Goal: Transaction & Acquisition: Purchase product/service

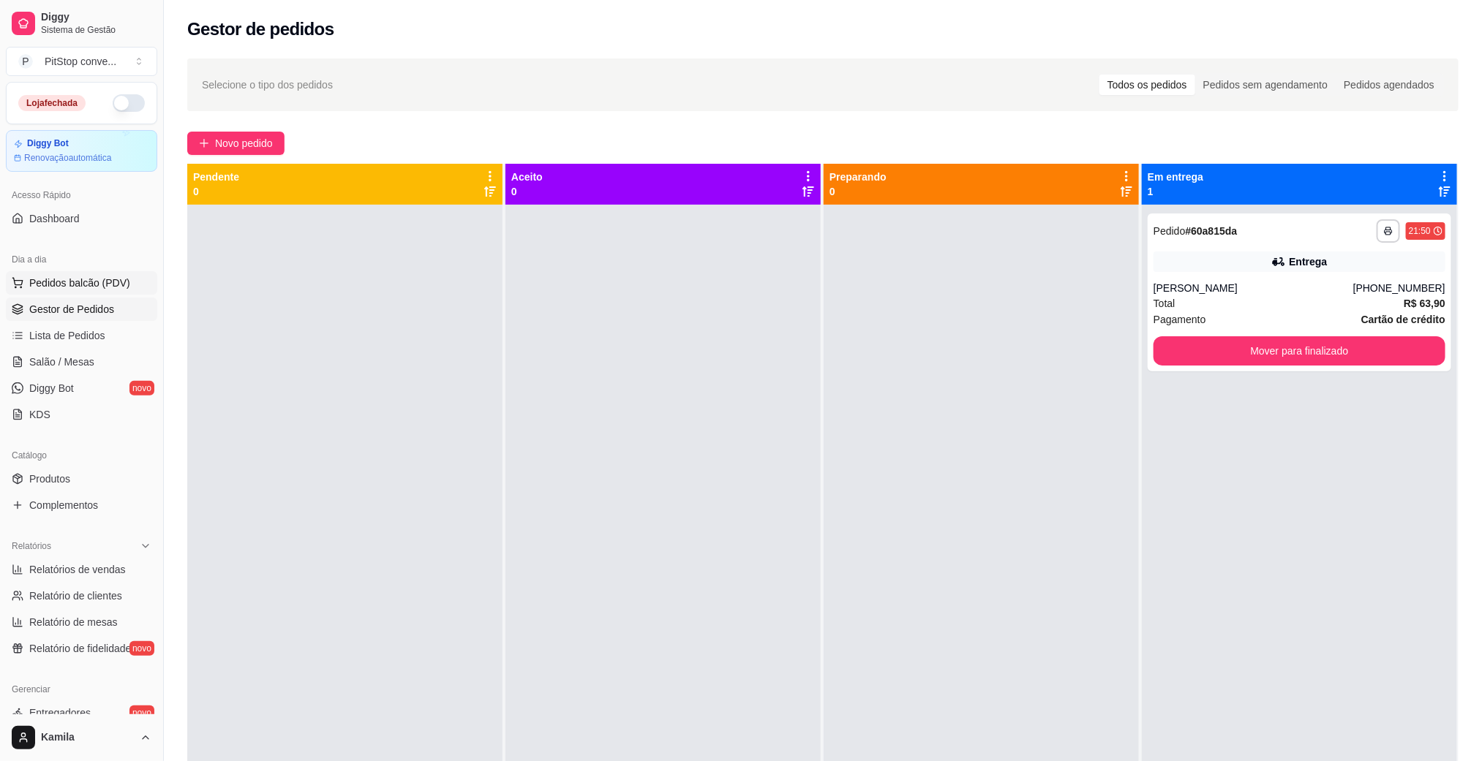
click at [75, 290] on span "Pedidos balcão (PDV)" at bounding box center [79, 283] width 101 height 15
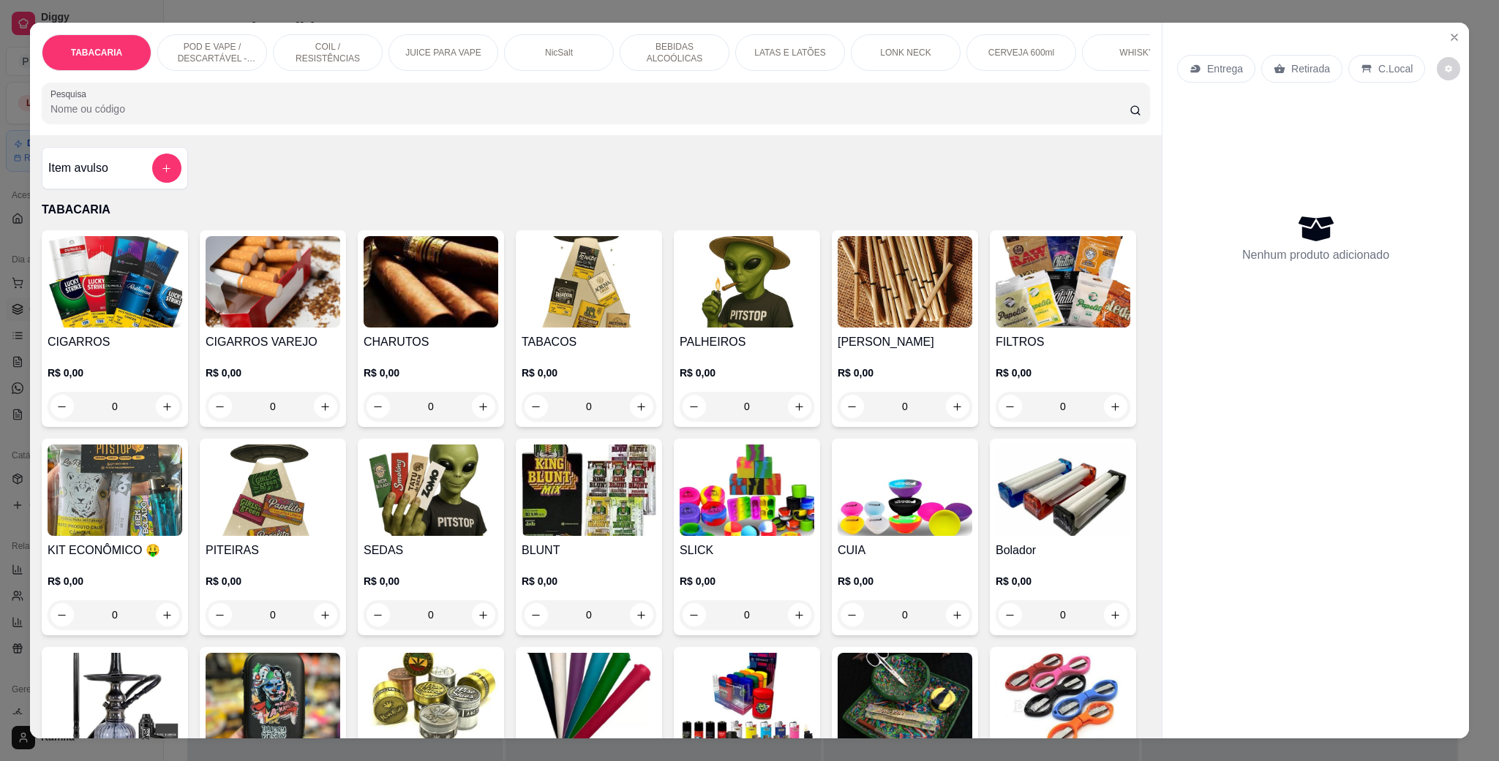
click at [237, 39] on div "POD E VAPE / DESCARTÁVEL - RECARREGAVEL" at bounding box center [212, 52] width 110 height 37
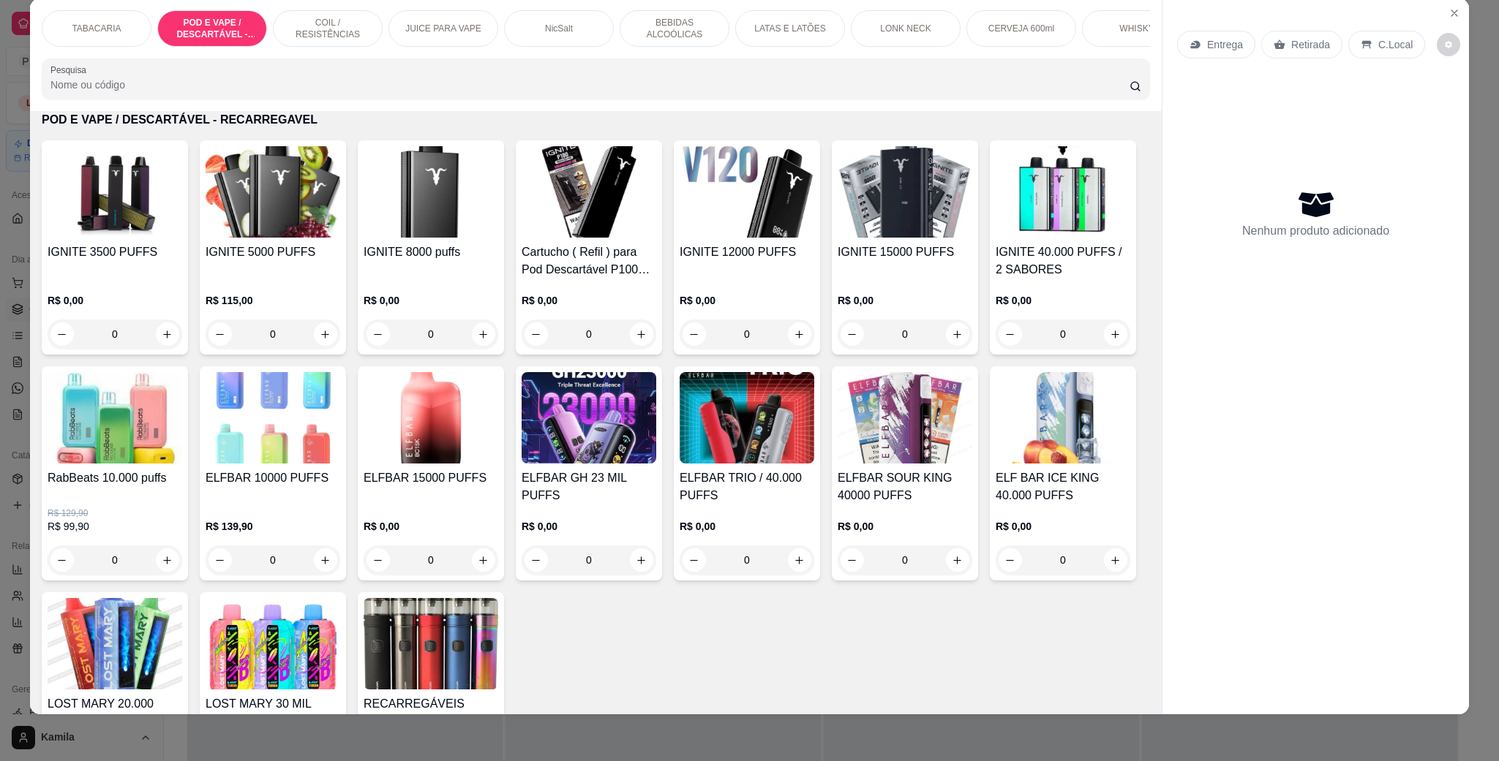
click at [350, 39] on div "COIL / RESISTÊNCIAS" at bounding box center [328, 28] width 110 height 37
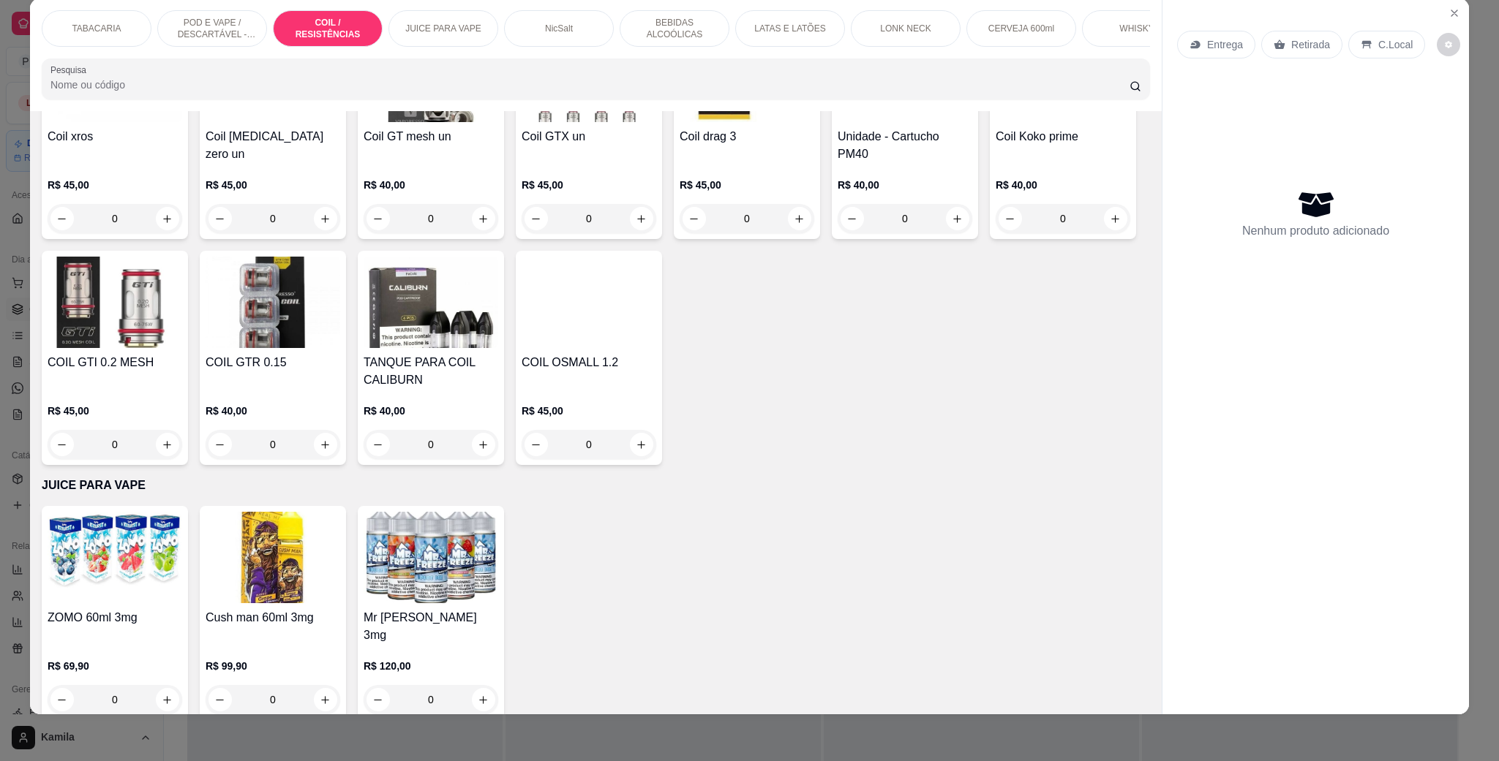
scroll to position [1874, 0]
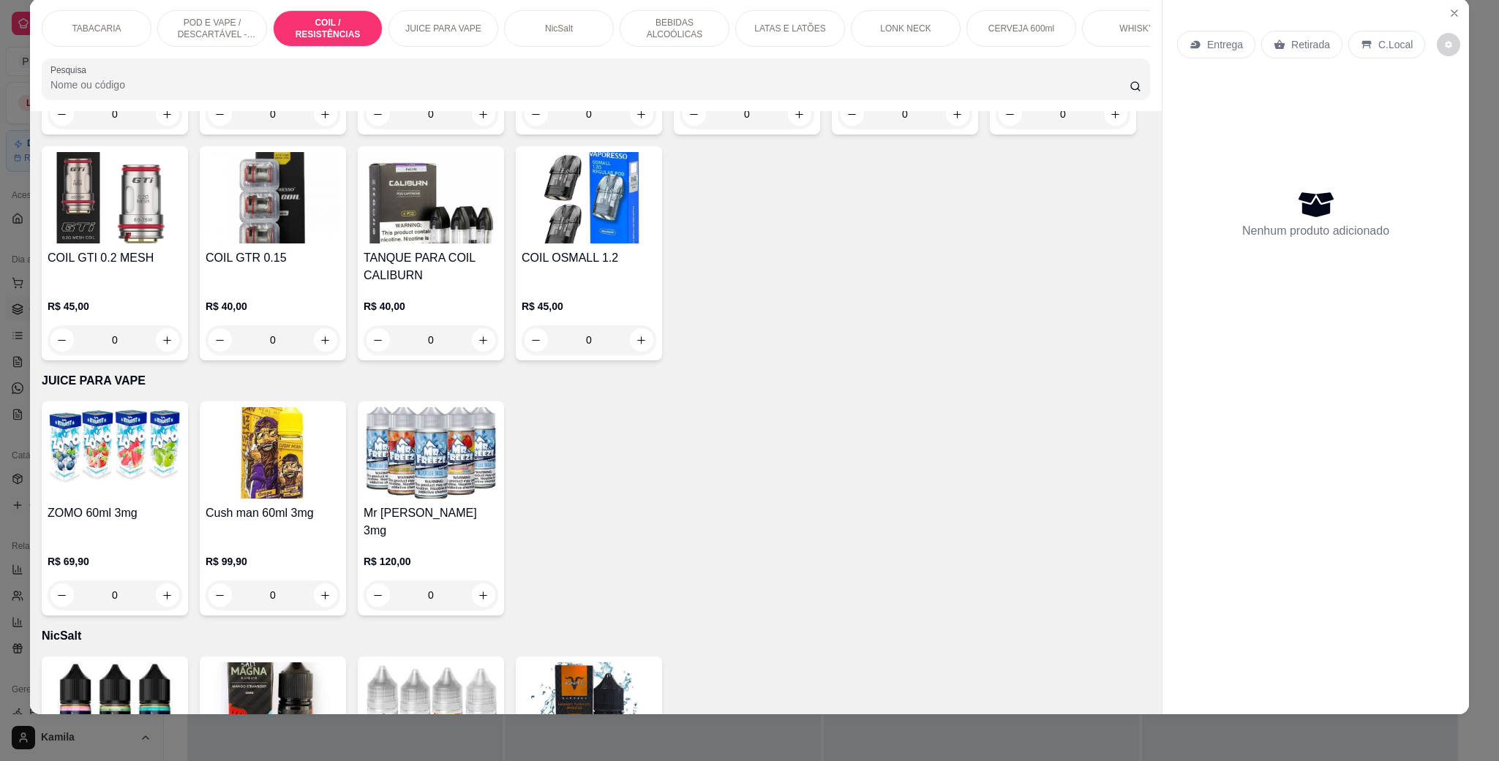
click at [275, 446] on img at bounding box center [273, 452] width 135 height 91
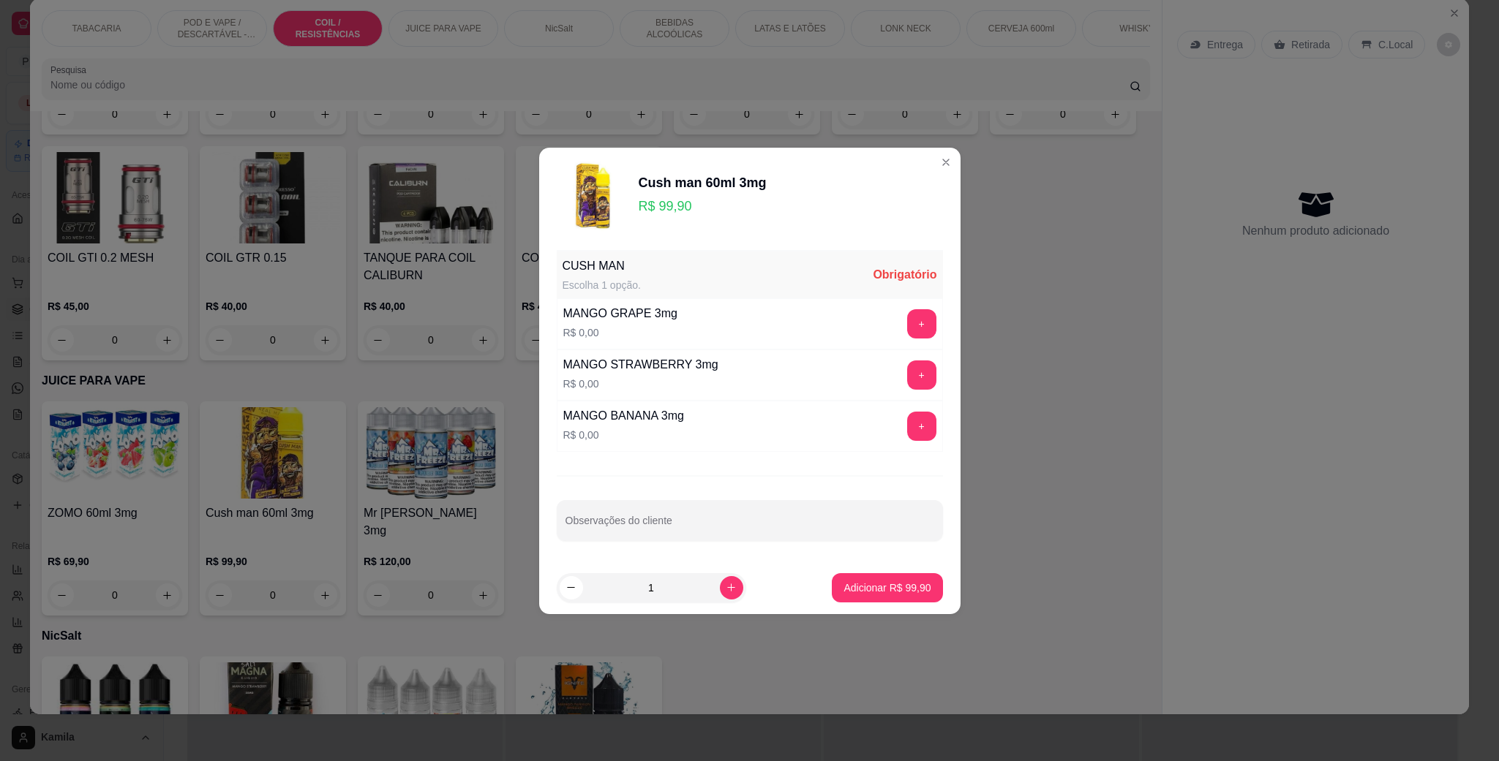
click at [914, 361] on button "+" at bounding box center [921, 375] width 29 height 29
click at [850, 584] on p "Adicionar R$ 99,90" at bounding box center [887, 588] width 85 height 14
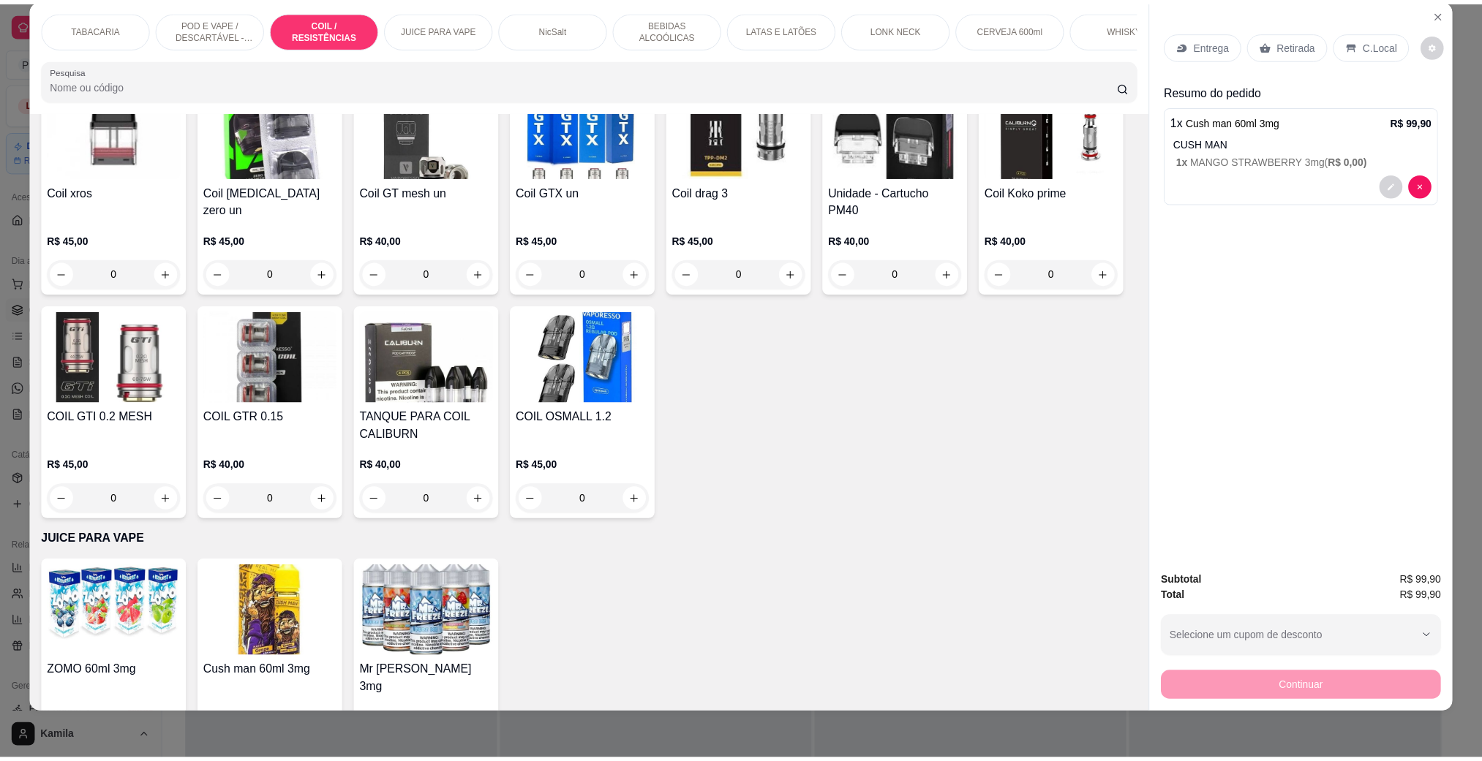
scroll to position [1545, 0]
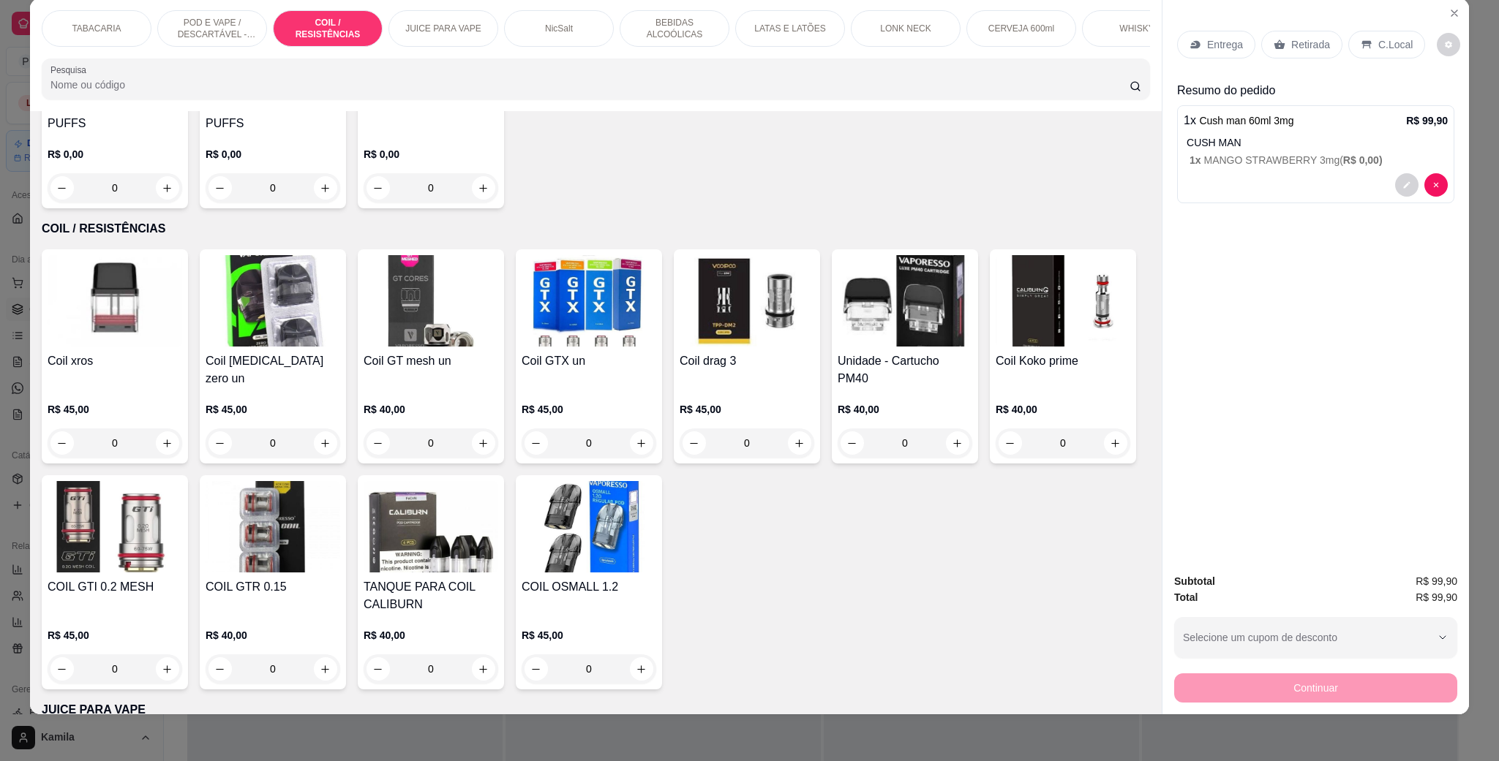
click at [151, 321] on img at bounding box center [115, 300] width 135 height 91
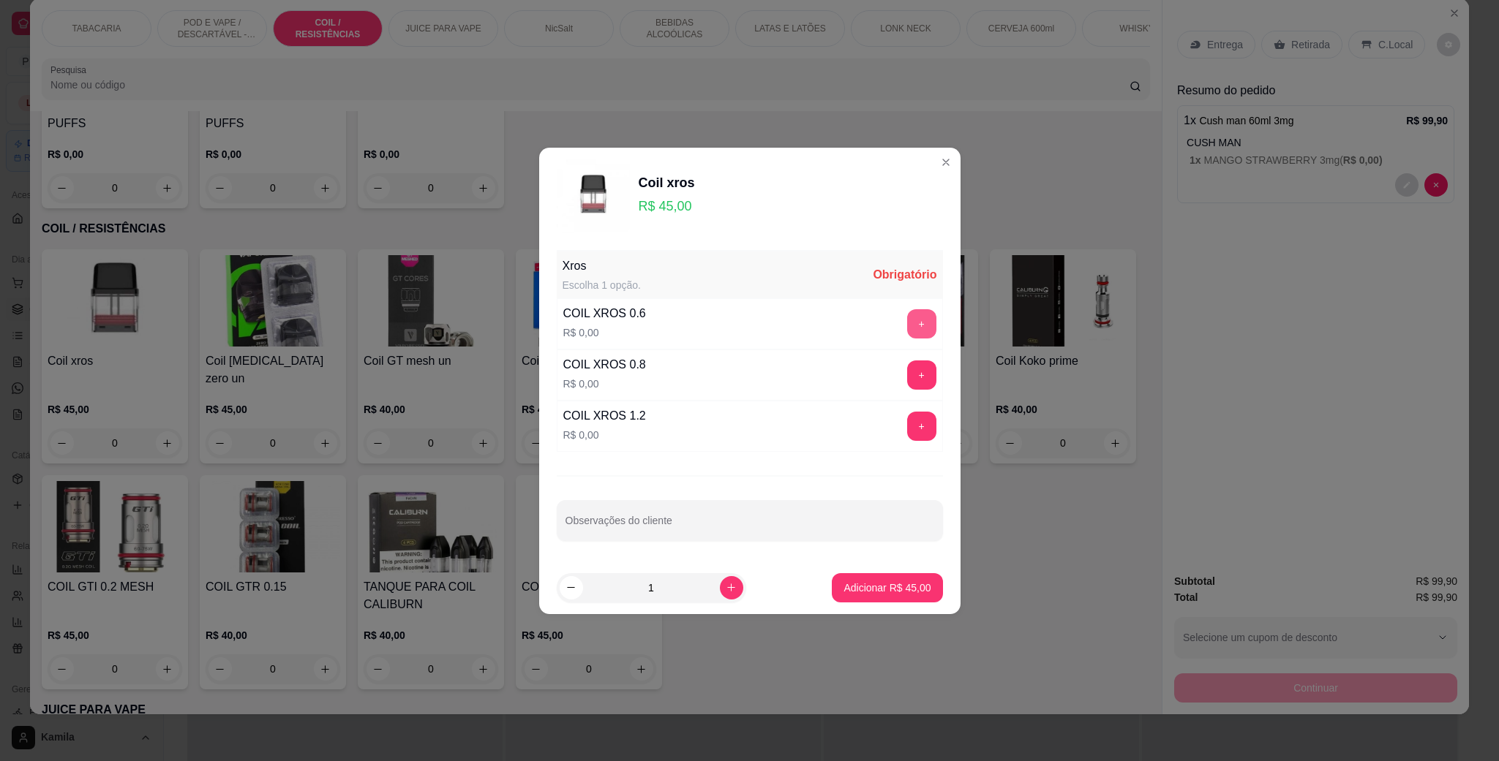
click at [907, 321] on button "+" at bounding box center [921, 323] width 29 height 29
click at [903, 586] on p "Adicionar R$ 45,00" at bounding box center [887, 588] width 85 height 14
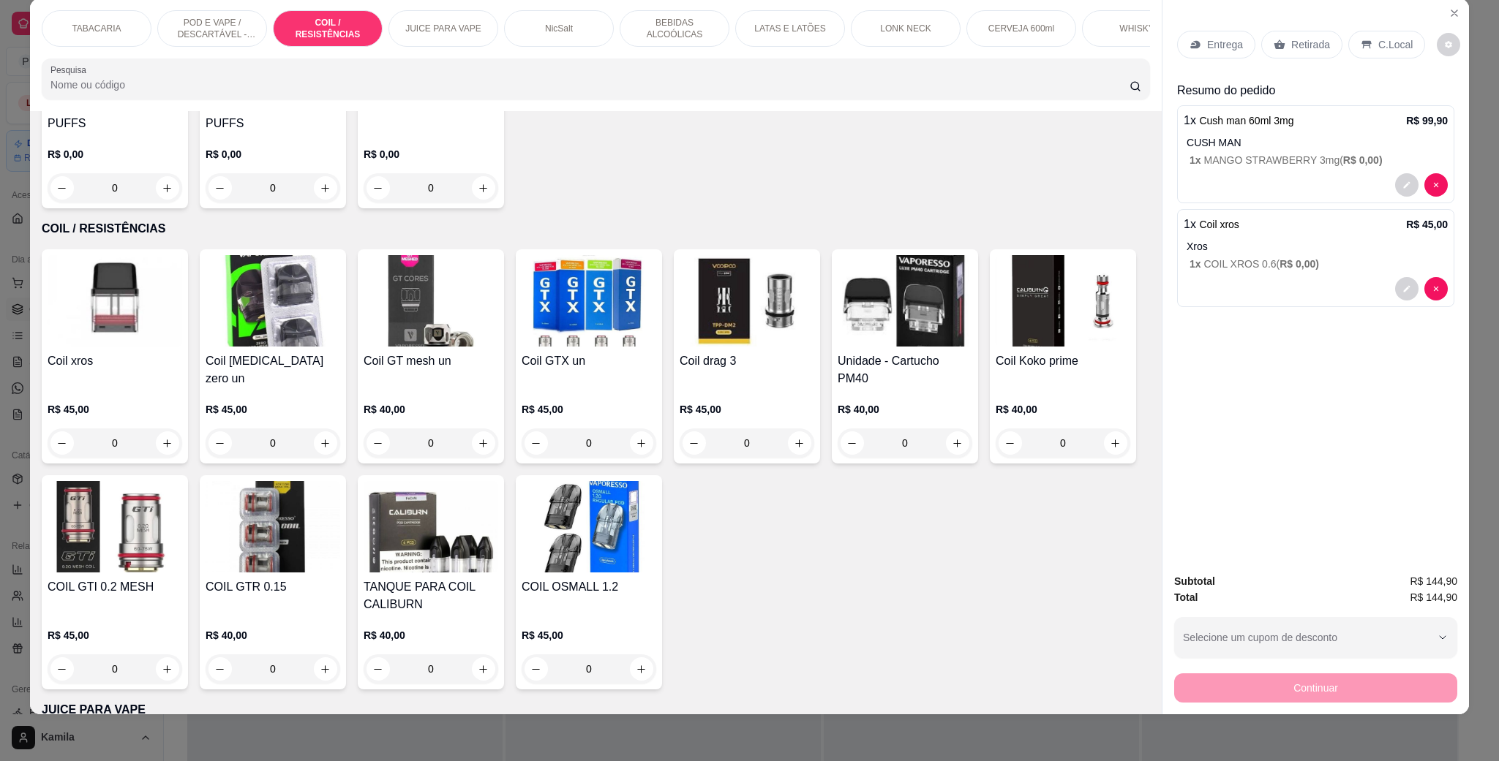
click at [1361, 51] on div "C.Local" at bounding box center [1386, 45] width 77 height 28
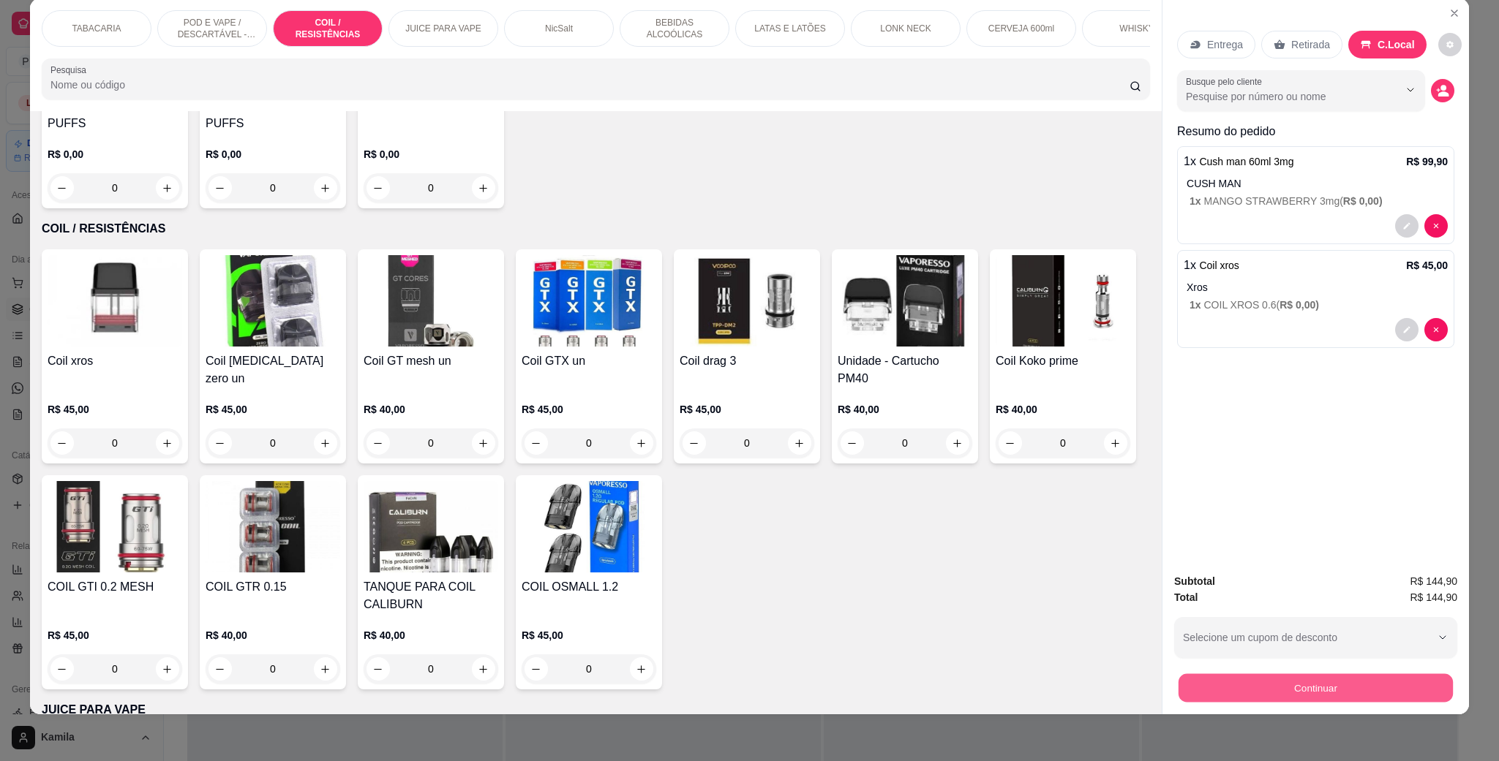
click at [1390, 679] on button "Continuar" at bounding box center [1315, 688] width 274 height 29
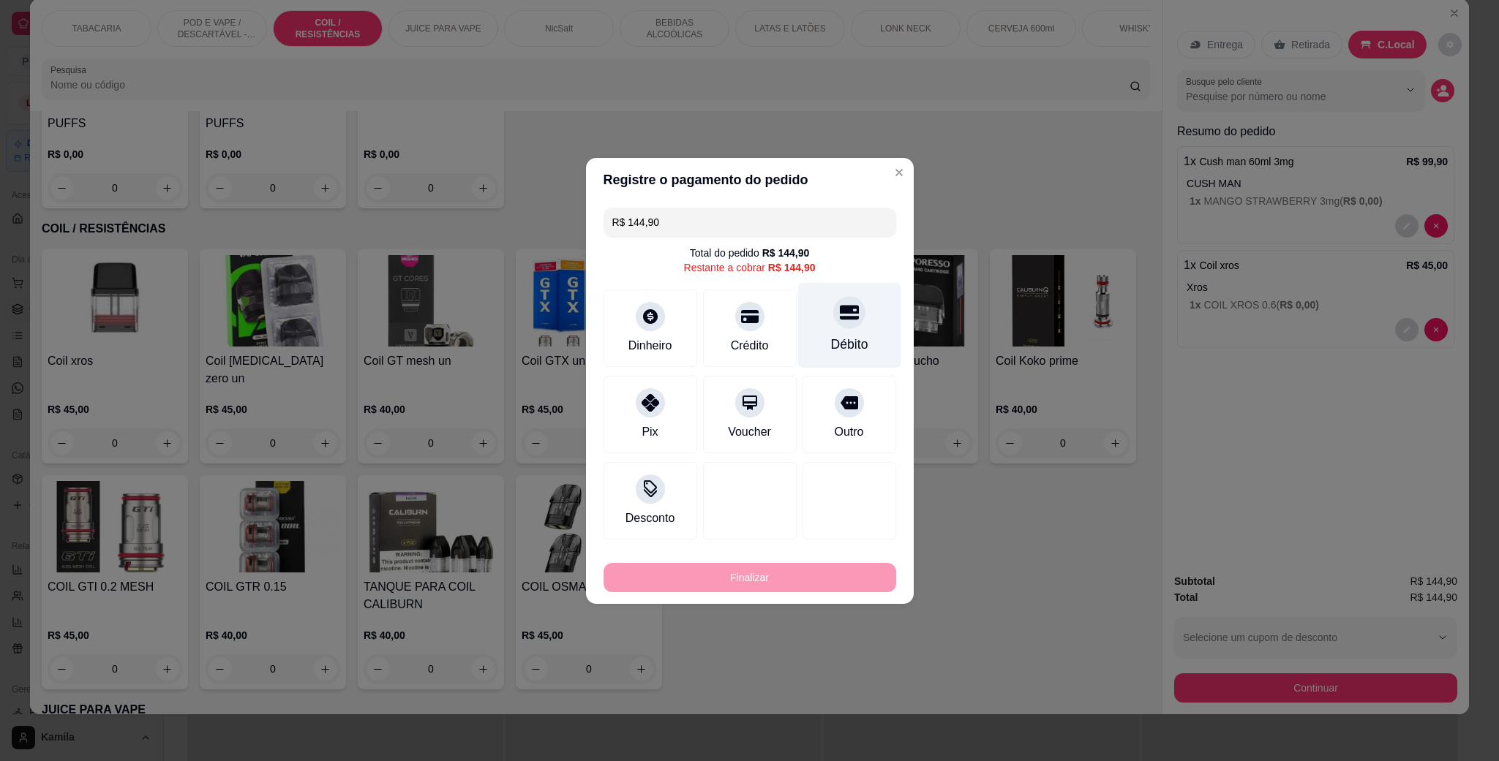
click at [839, 310] on icon at bounding box center [848, 312] width 19 height 15
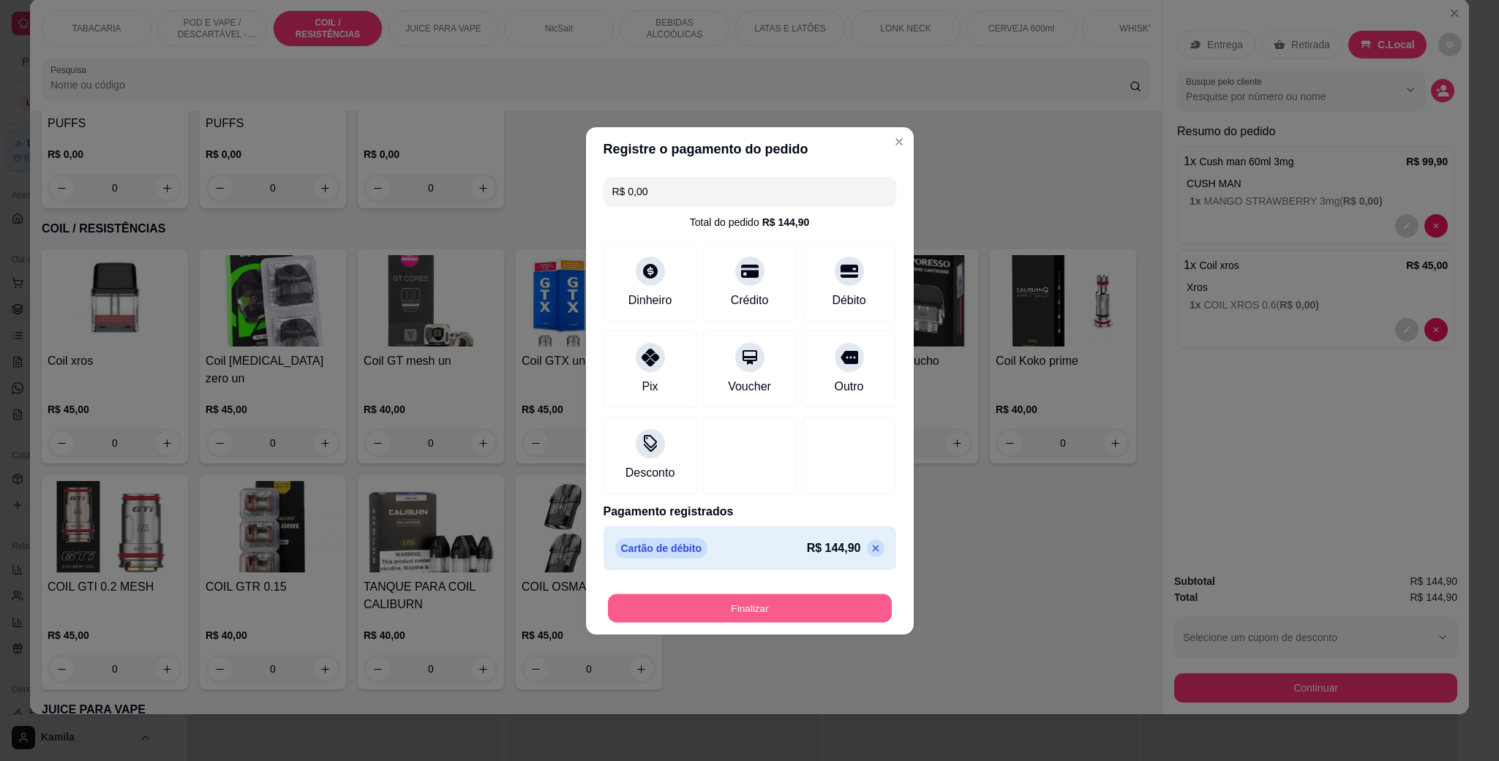
click at [803, 617] on button "Finalizar" at bounding box center [750, 608] width 284 height 29
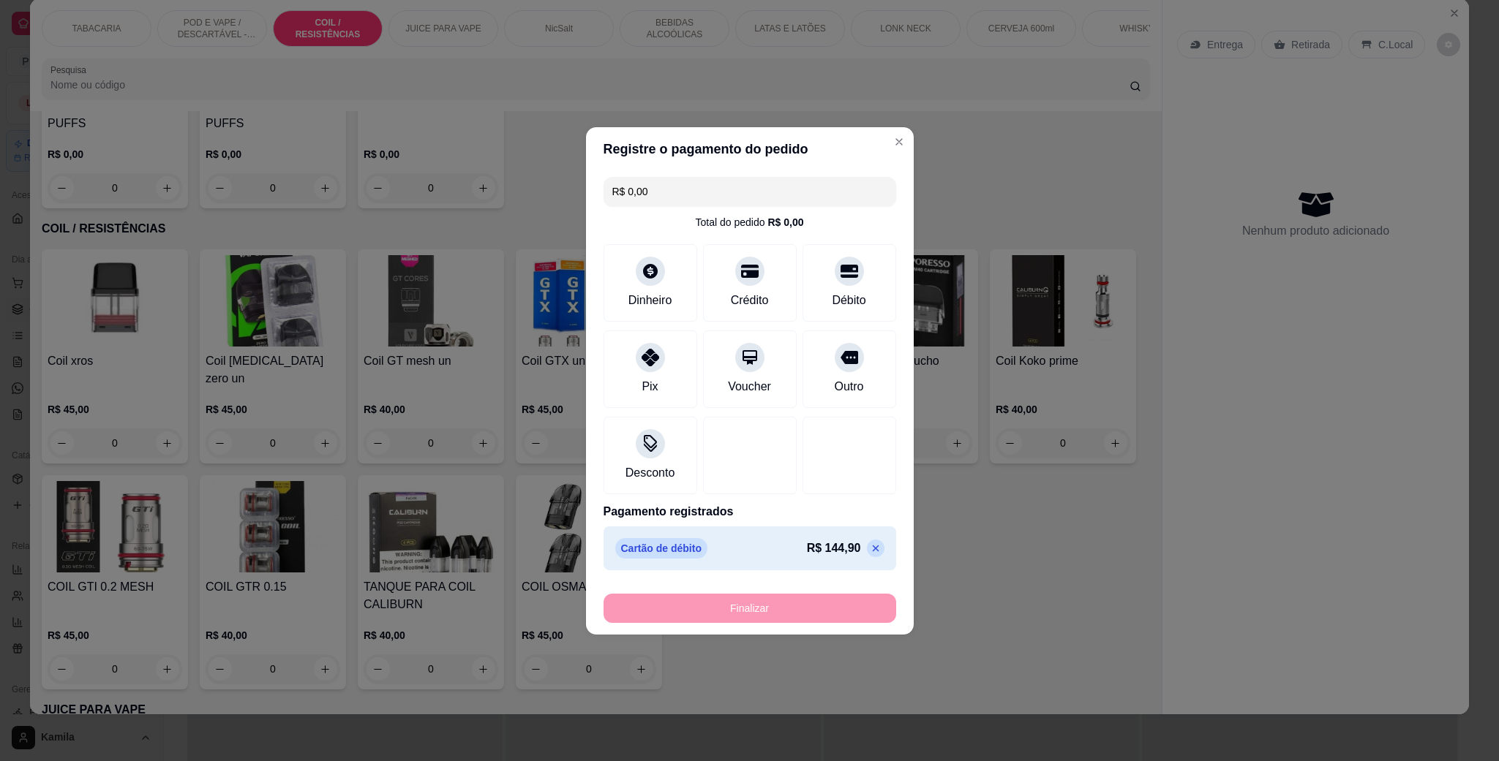
type input "-R$ 144,90"
